Goal: Check status

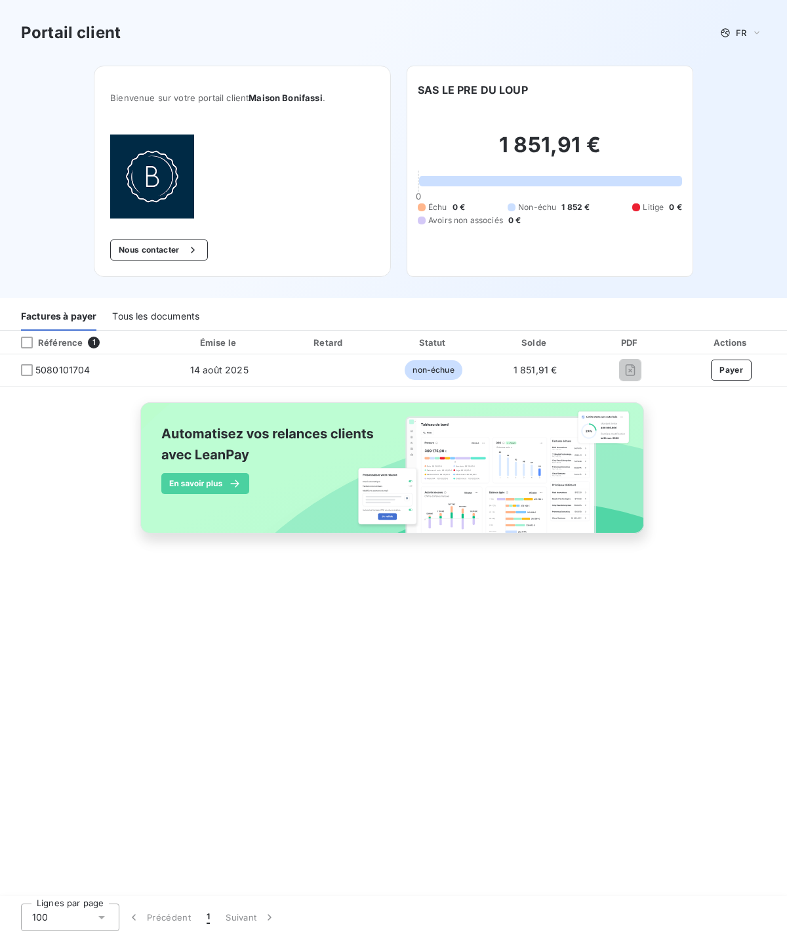
click at [130, 316] on div "Tous les documents" at bounding box center [155, 317] width 87 height 28
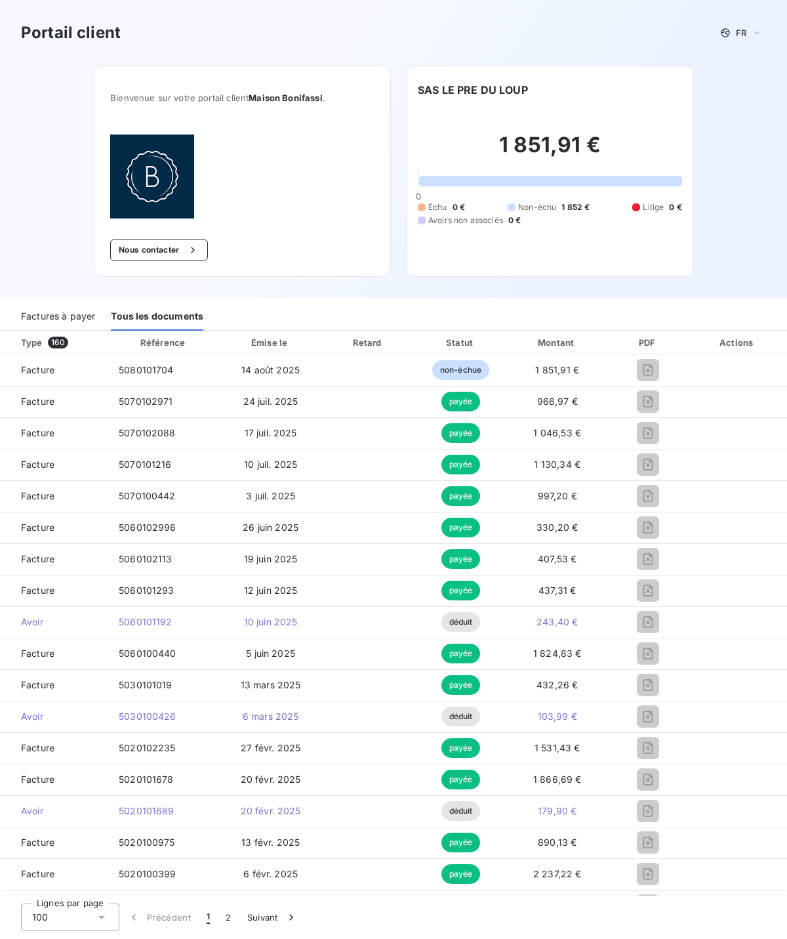
click at [44, 316] on div "Factures à payer" at bounding box center [58, 317] width 74 height 28
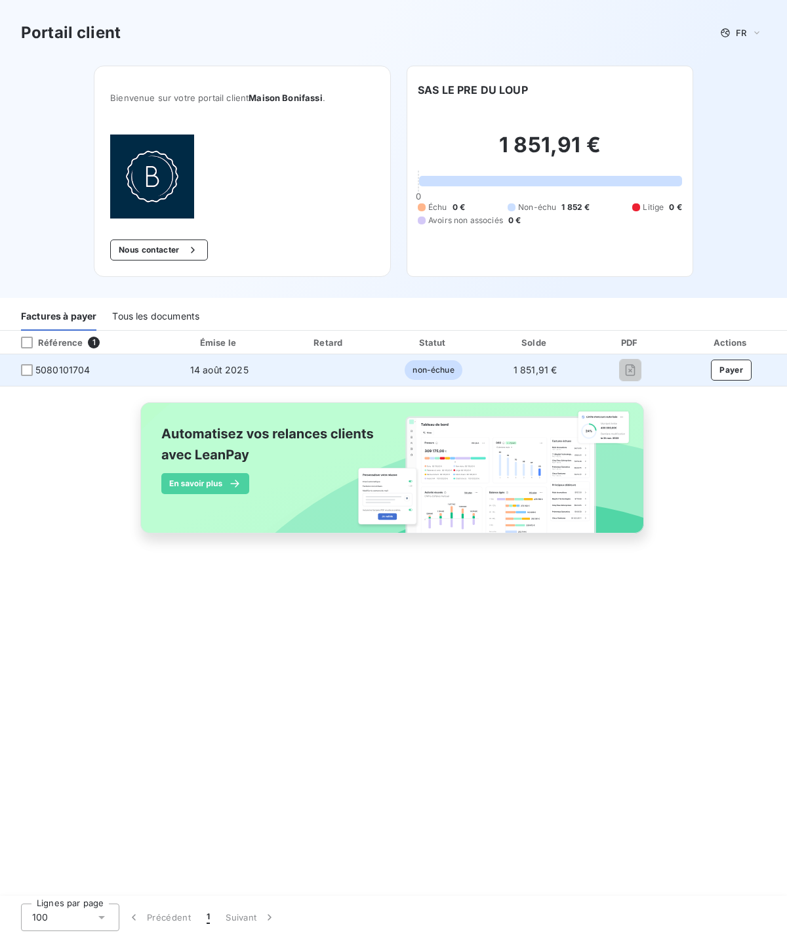
click at [535, 374] on span "1 851,91 €" at bounding box center [536, 369] width 44 height 11
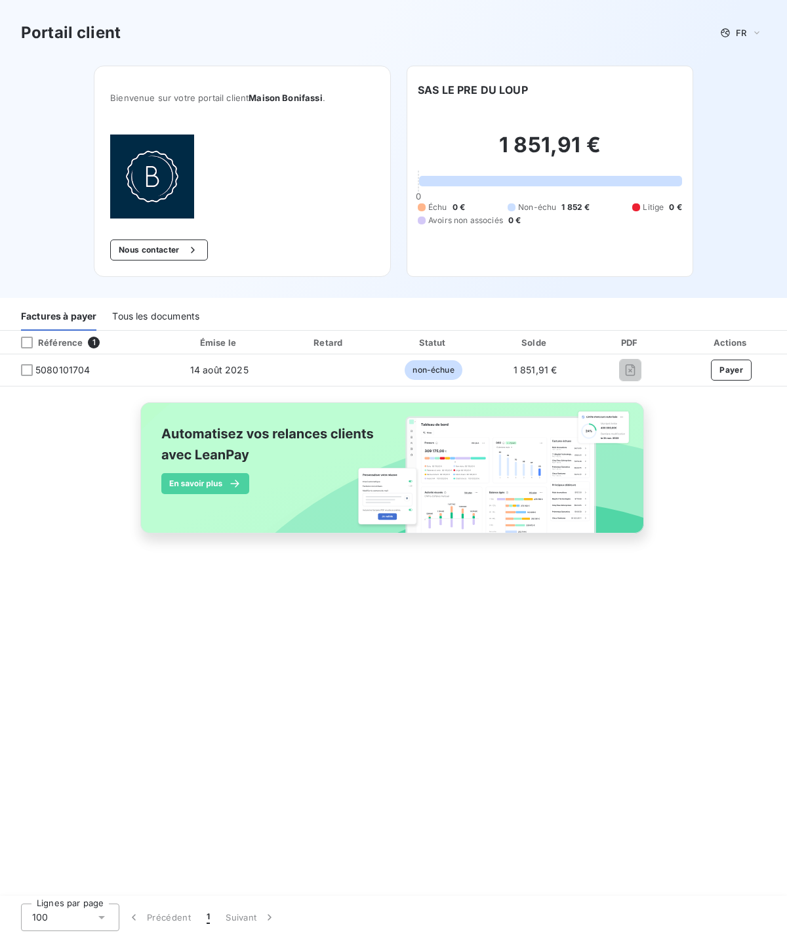
click at [145, 317] on div "Tous les documents" at bounding box center [155, 317] width 87 height 28
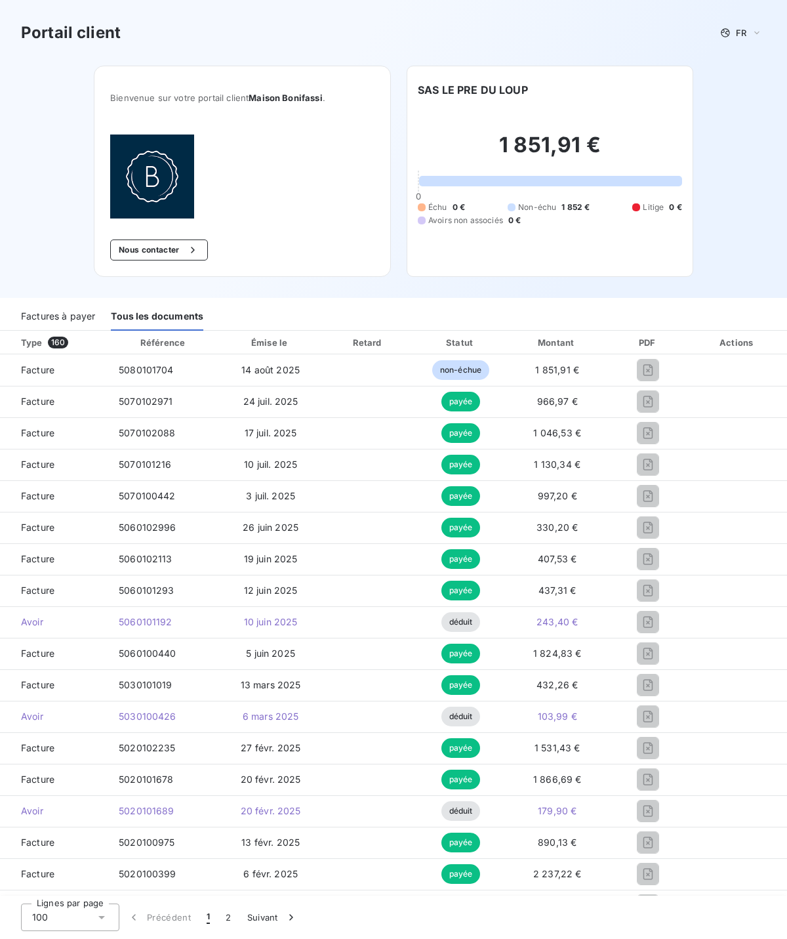
click at [68, 320] on div "Factures à payer" at bounding box center [58, 317] width 74 height 28
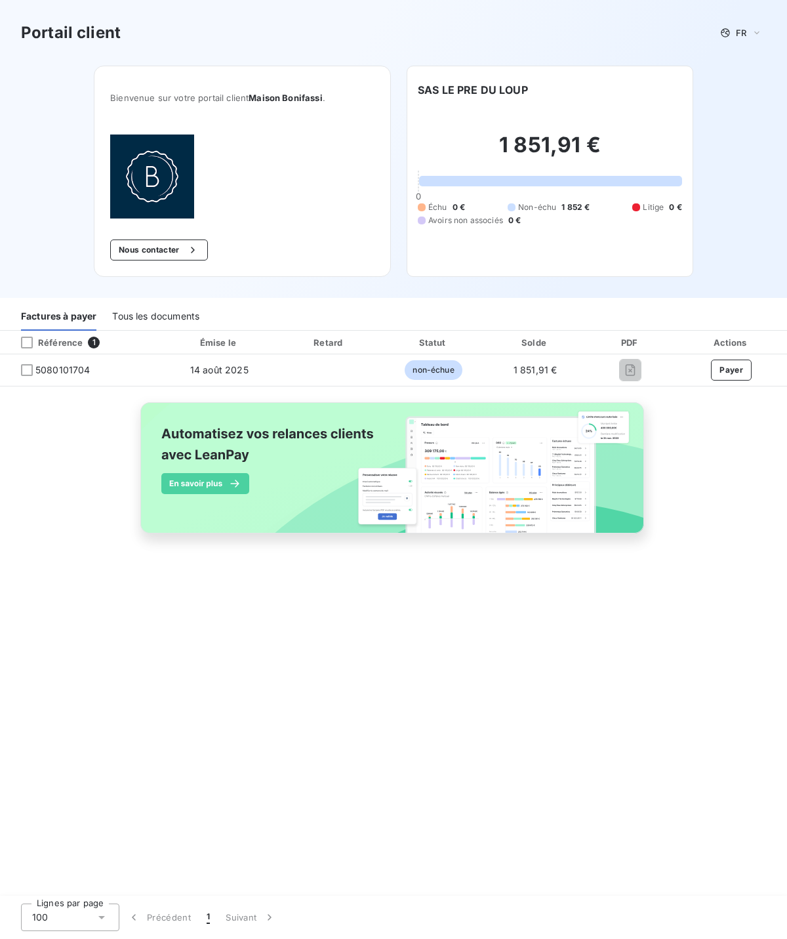
click at [144, 321] on div "Tous les documents" at bounding box center [155, 317] width 87 height 28
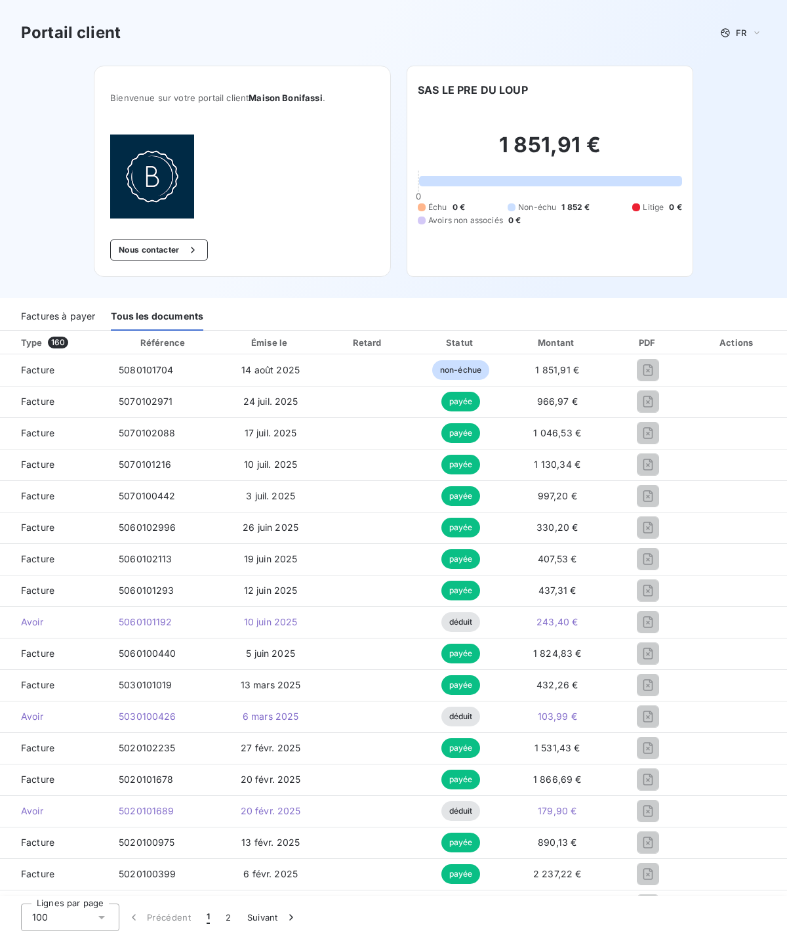
click at [81, 320] on div "Factures à payer" at bounding box center [58, 317] width 74 height 28
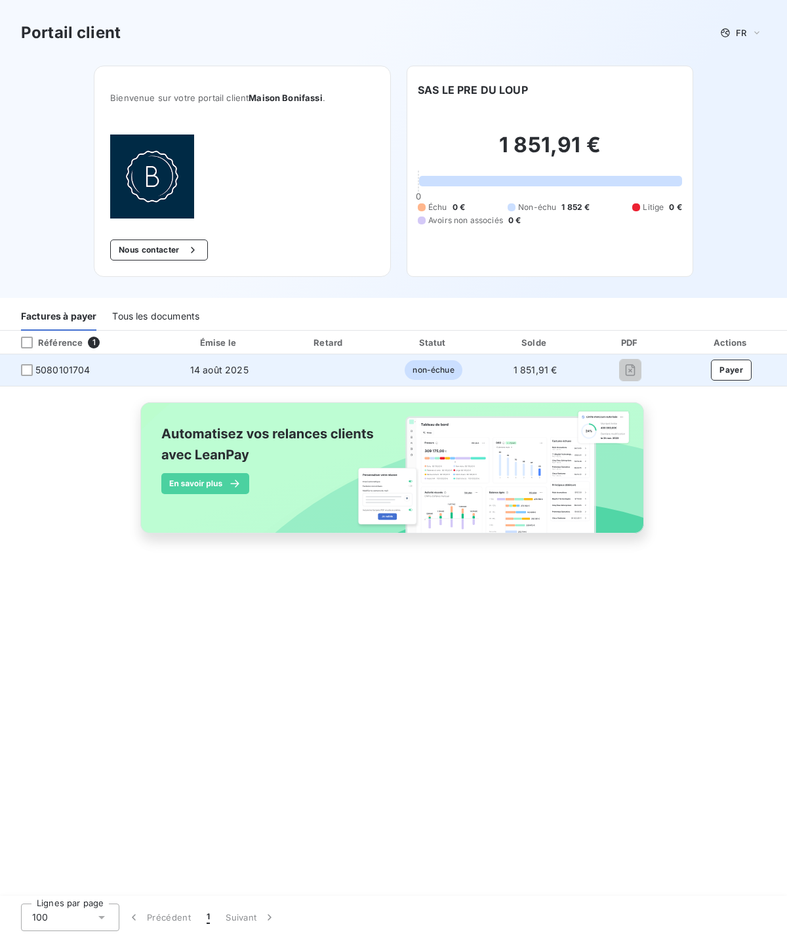
click at [210, 371] on span "14 août 2025" at bounding box center [219, 369] width 58 height 11
click at [573, 368] on td "1 851,91 €" at bounding box center [536, 369] width 100 height 31
click at [550, 370] on span "1 851,91 €" at bounding box center [536, 369] width 44 height 11
click at [234, 365] on span "14 août 2025" at bounding box center [219, 369] width 58 height 11
